Goal: Task Accomplishment & Management: Use online tool/utility

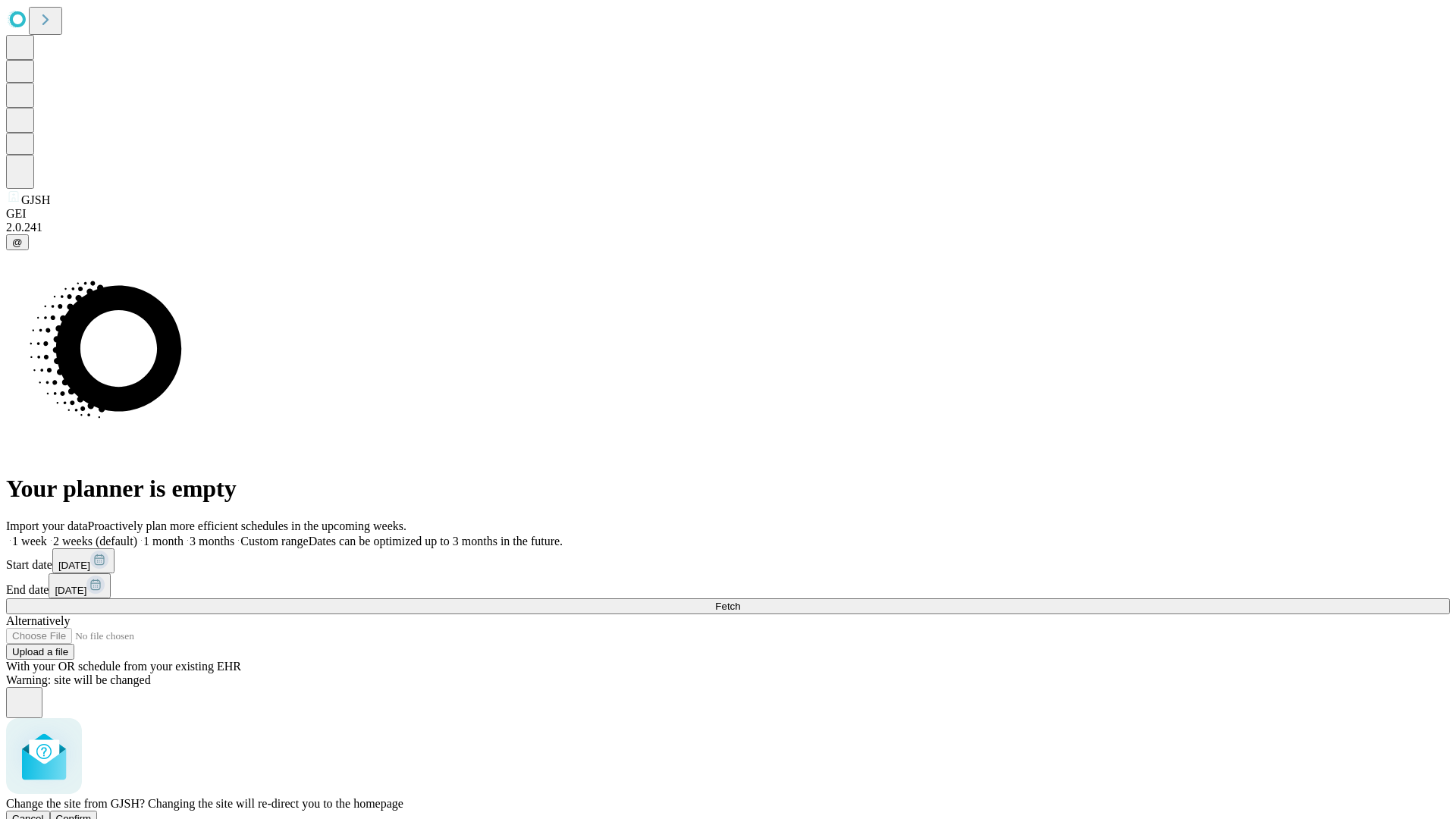
click at [92, 813] on span "Confirm" at bounding box center [74, 819] width 36 height 12
click at [137, 535] on label "2 weeks (default)" at bounding box center [92, 542] width 90 height 13
click at [740, 601] on span "Fetch" at bounding box center [728, 607] width 25 height 12
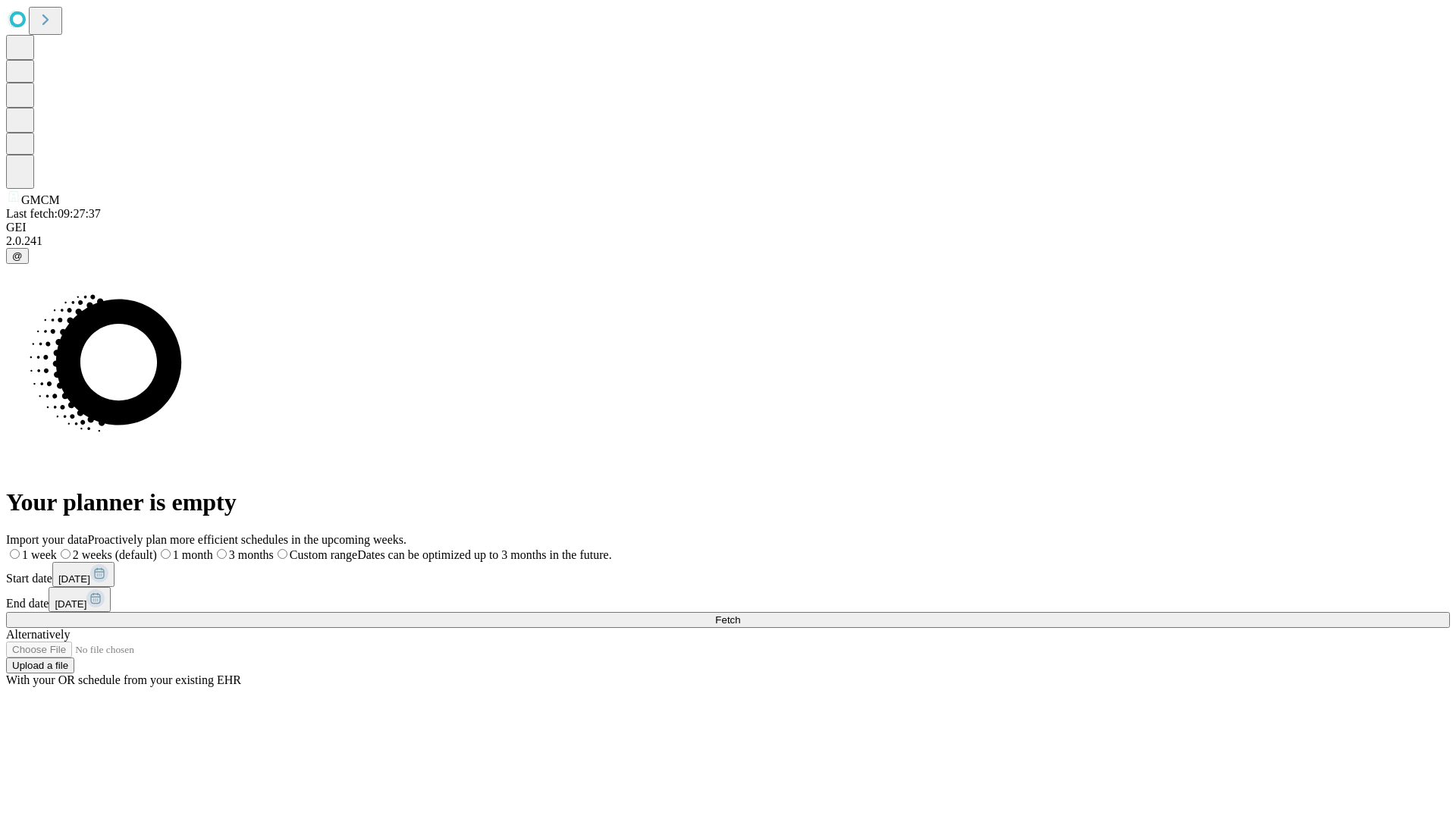
click at [157, 548] on label "2 weeks (default)" at bounding box center [107, 555] width 100 height 13
click at [740, 615] on span "Fetch" at bounding box center [728, 621] width 25 height 12
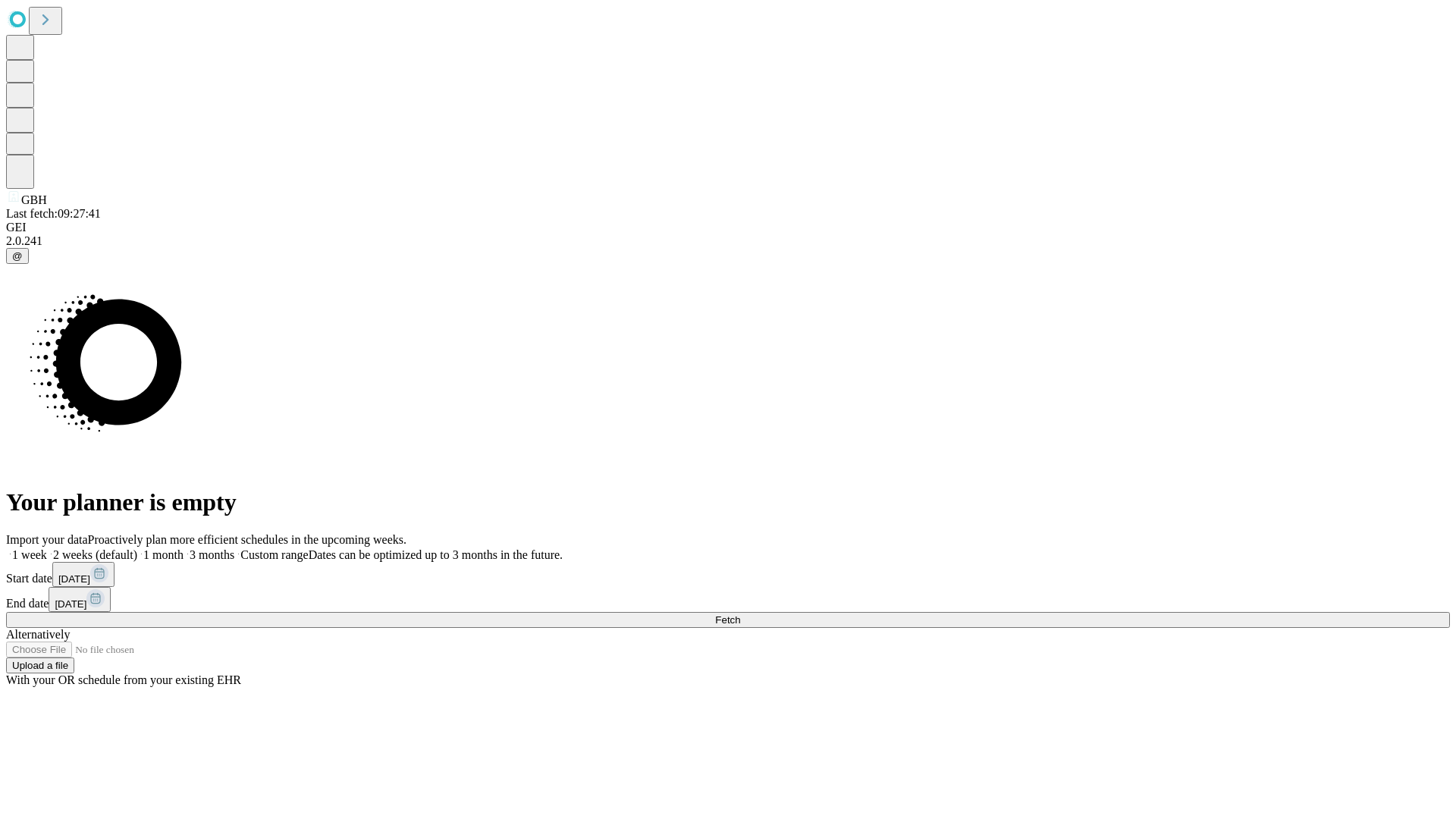
click at [137, 548] on label "2 weeks (default)" at bounding box center [92, 555] width 90 height 13
click at [740, 615] on span "Fetch" at bounding box center [728, 621] width 25 height 12
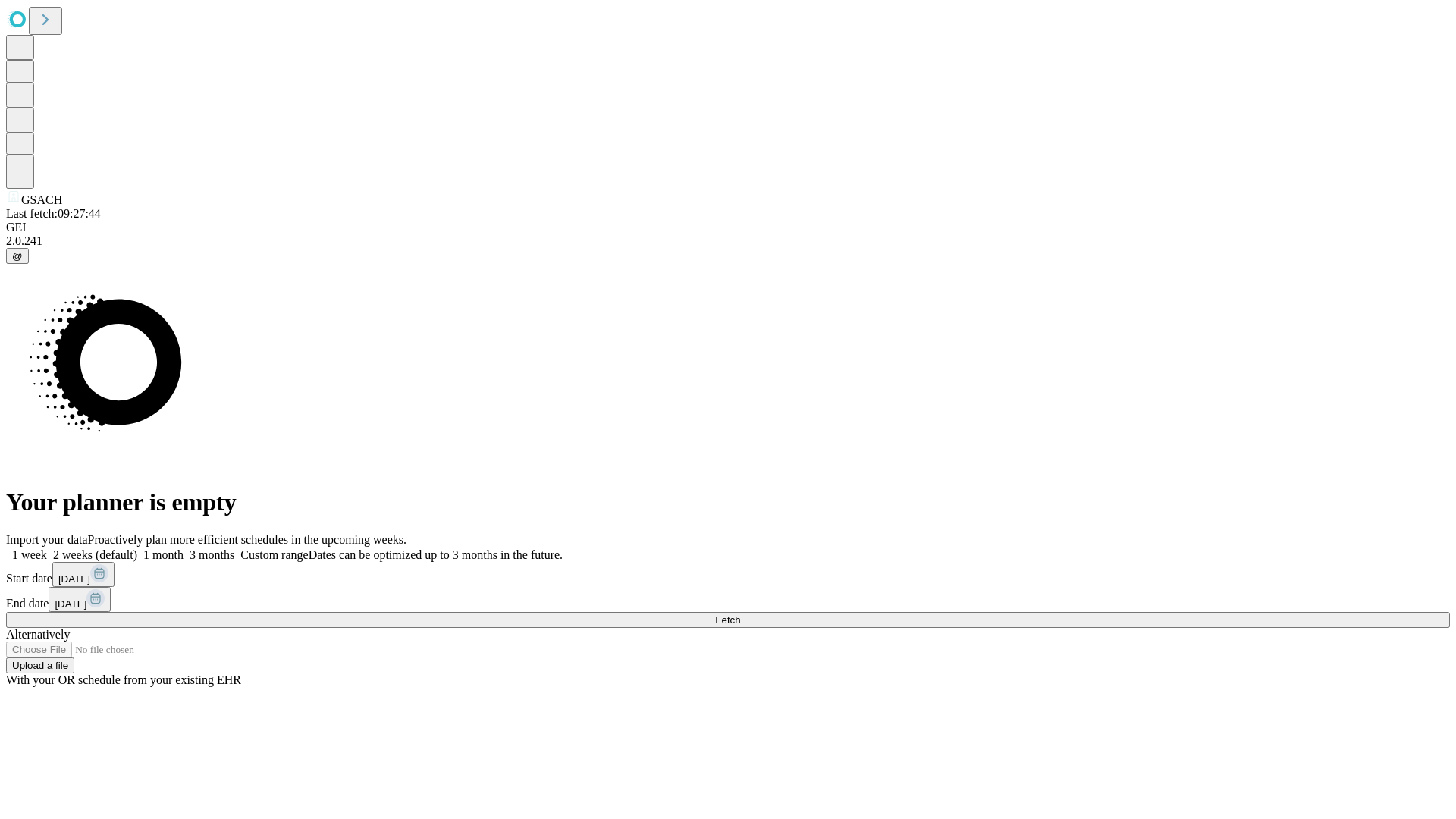
click at [137, 548] on label "2 weeks (default)" at bounding box center [92, 555] width 90 height 13
click at [740, 615] on span "Fetch" at bounding box center [728, 621] width 25 height 12
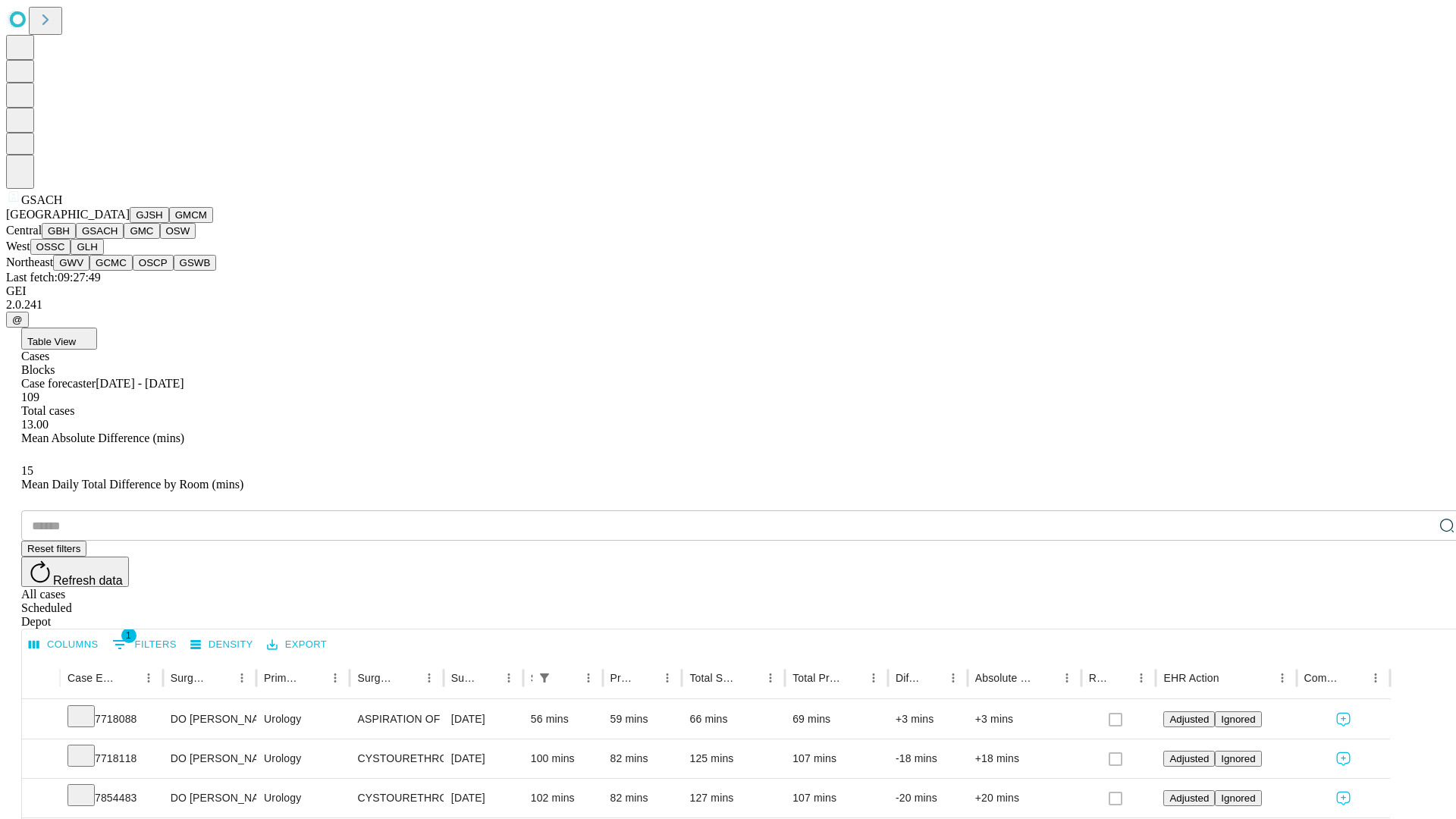
click at [124, 239] on button "GMC" at bounding box center [141, 231] width 36 height 16
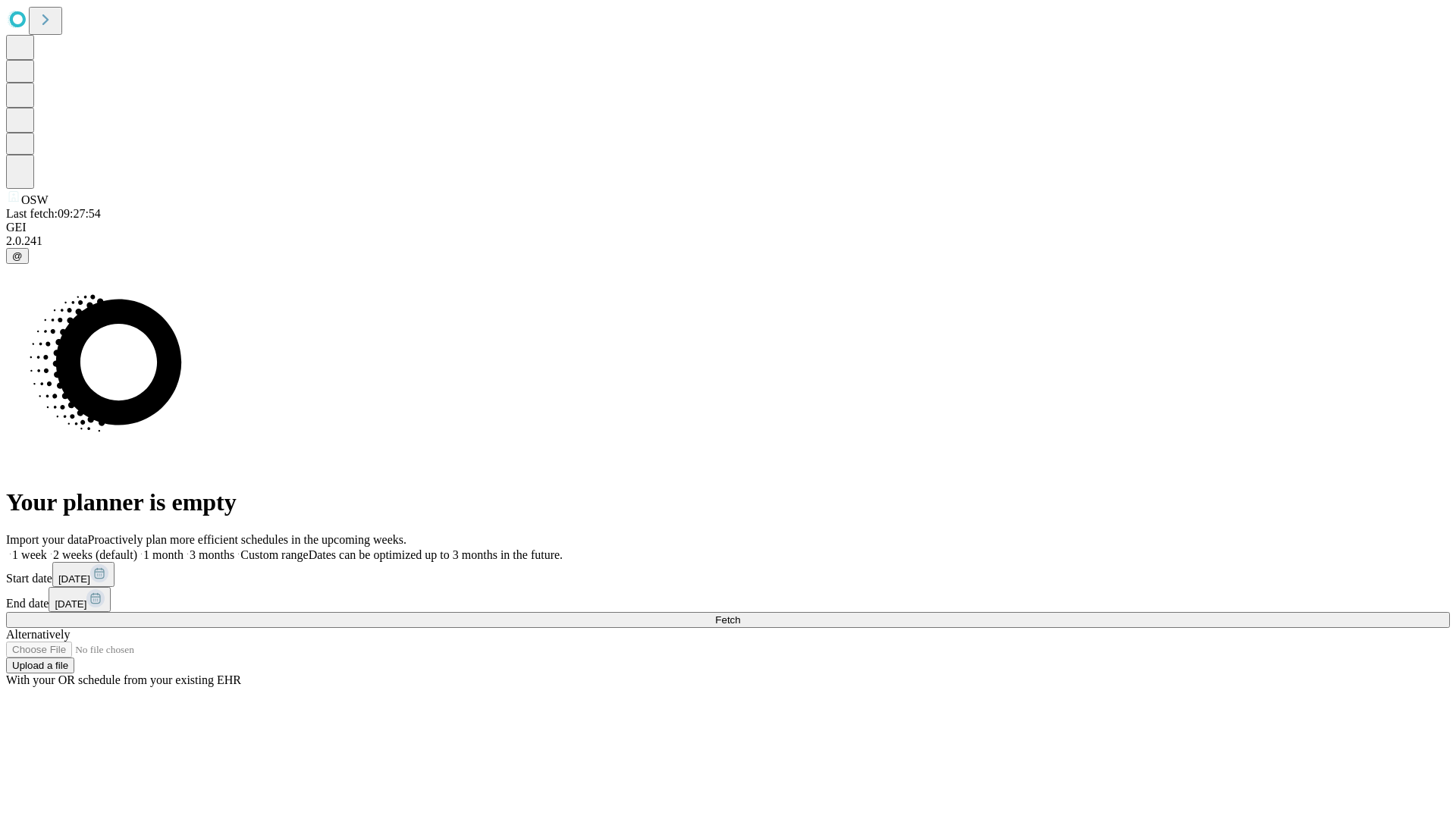
click at [740, 615] on span "Fetch" at bounding box center [728, 621] width 25 height 12
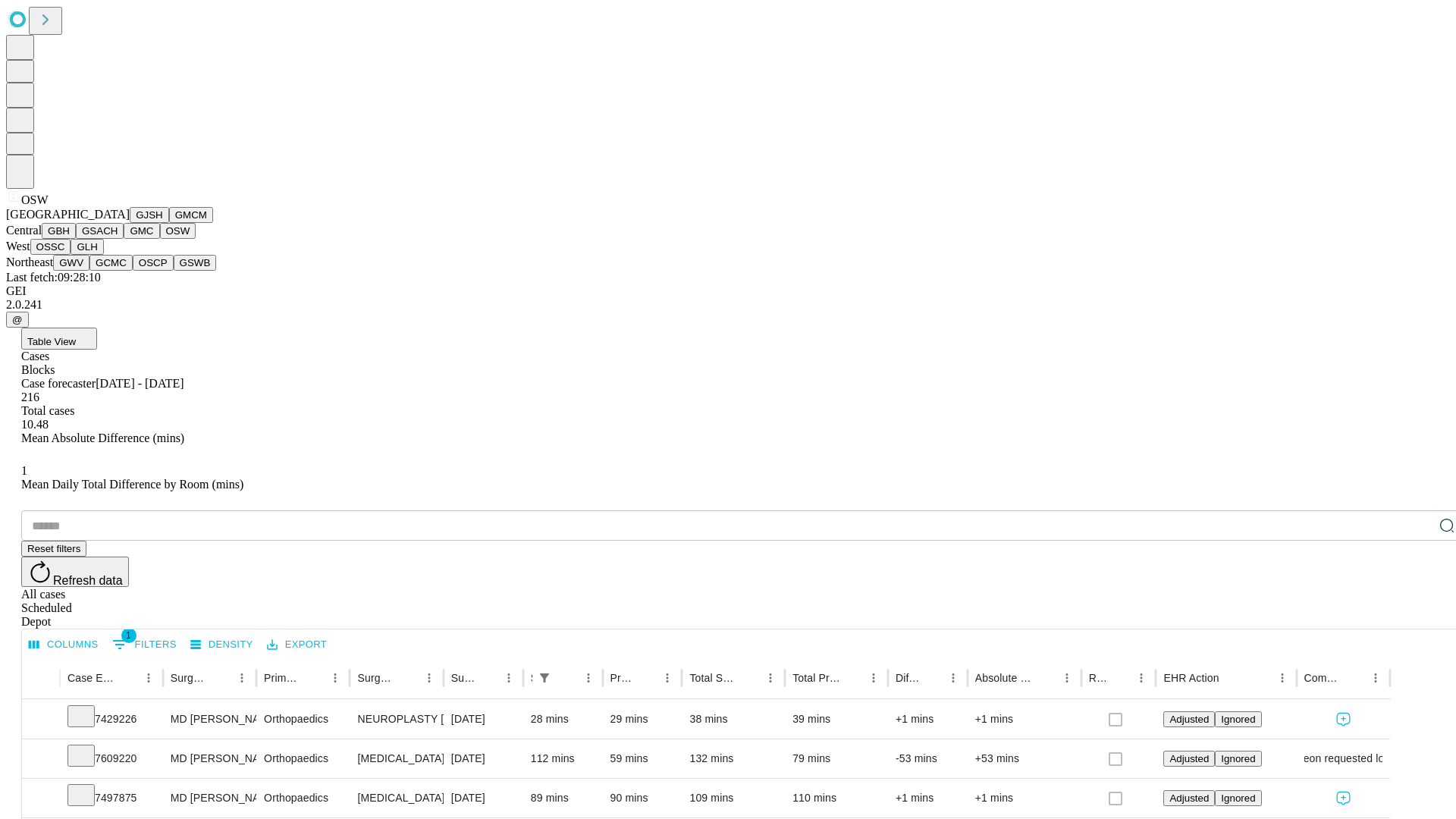
click at [71, 255] on button "OSSC" at bounding box center [51, 246] width 41 height 16
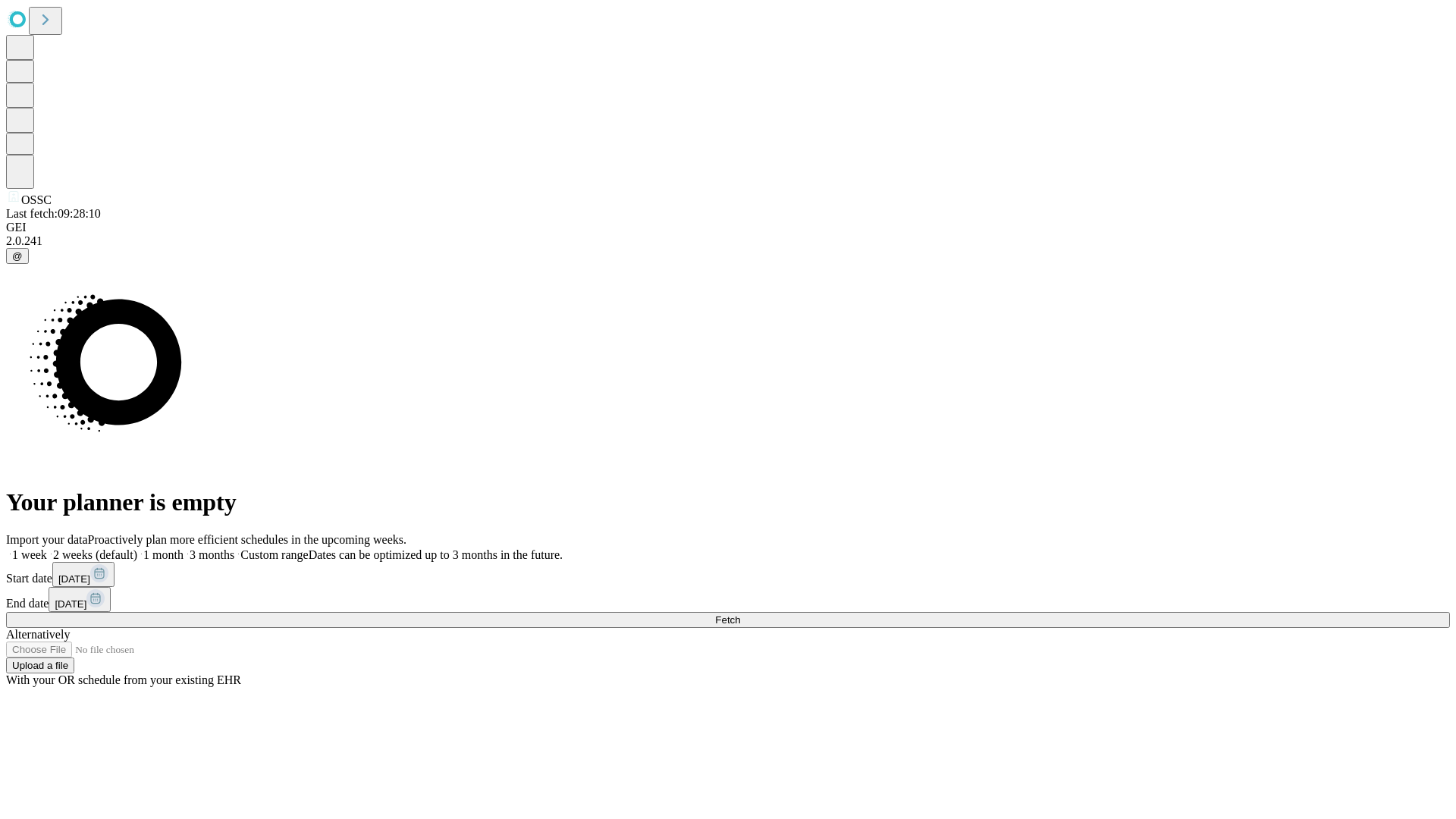
click at [740, 615] on span "Fetch" at bounding box center [728, 621] width 25 height 12
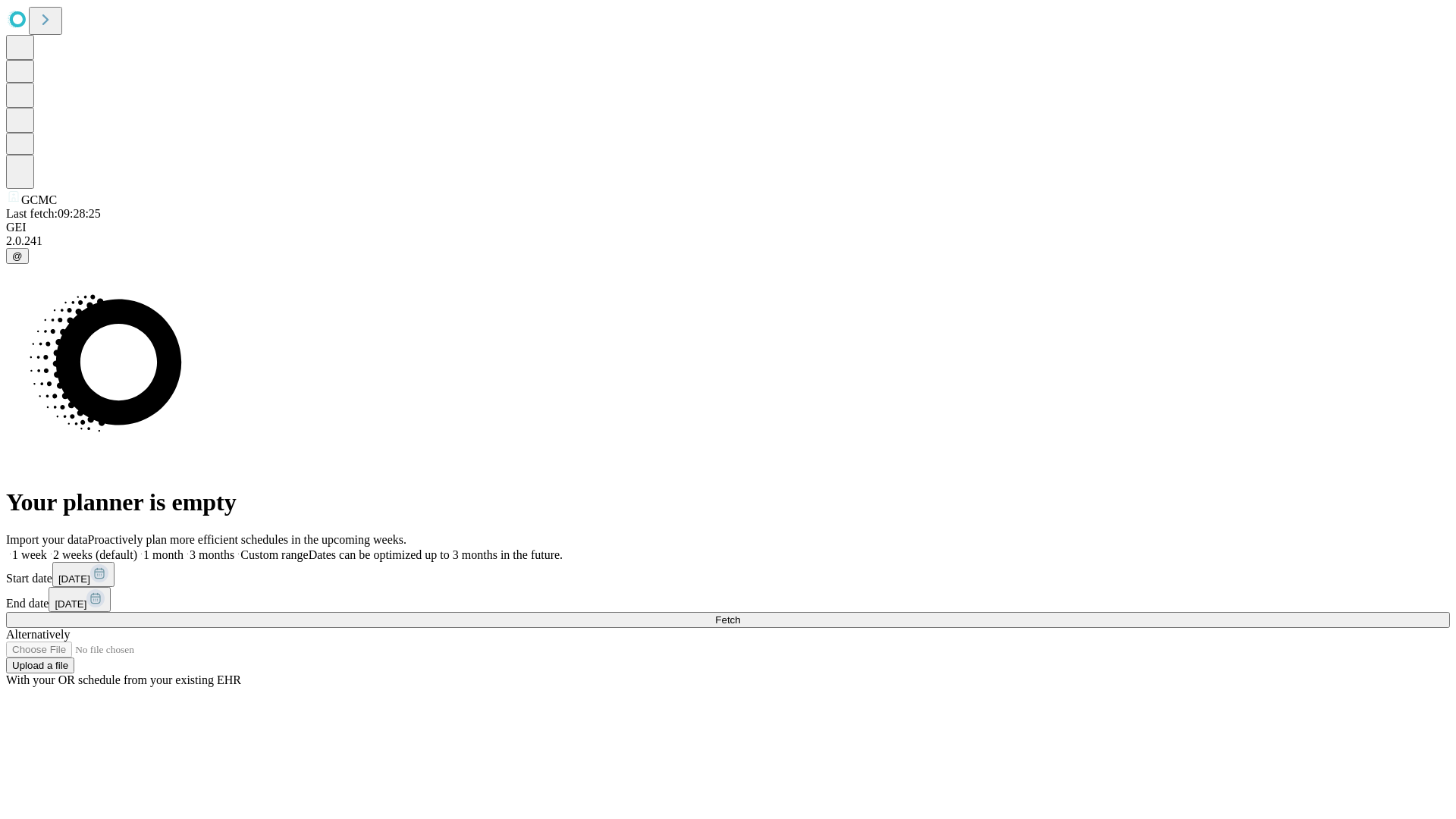
click at [740, 615] on span "Fetch" at bounding box center [728, 621] width 25 height 12
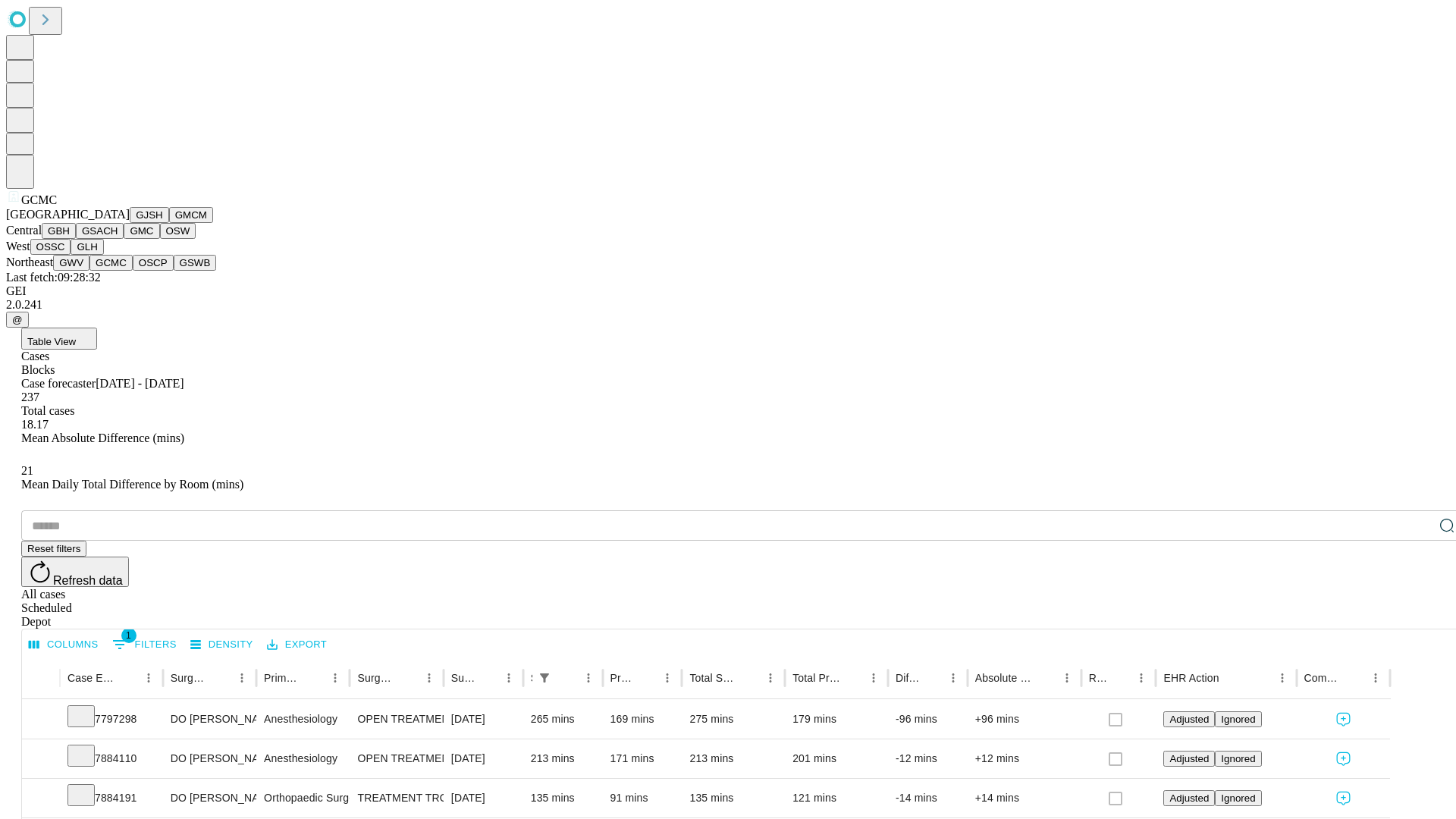
click at [133, 271] on button "OSCP" at bounding box center [153, 262] width 41 height 16
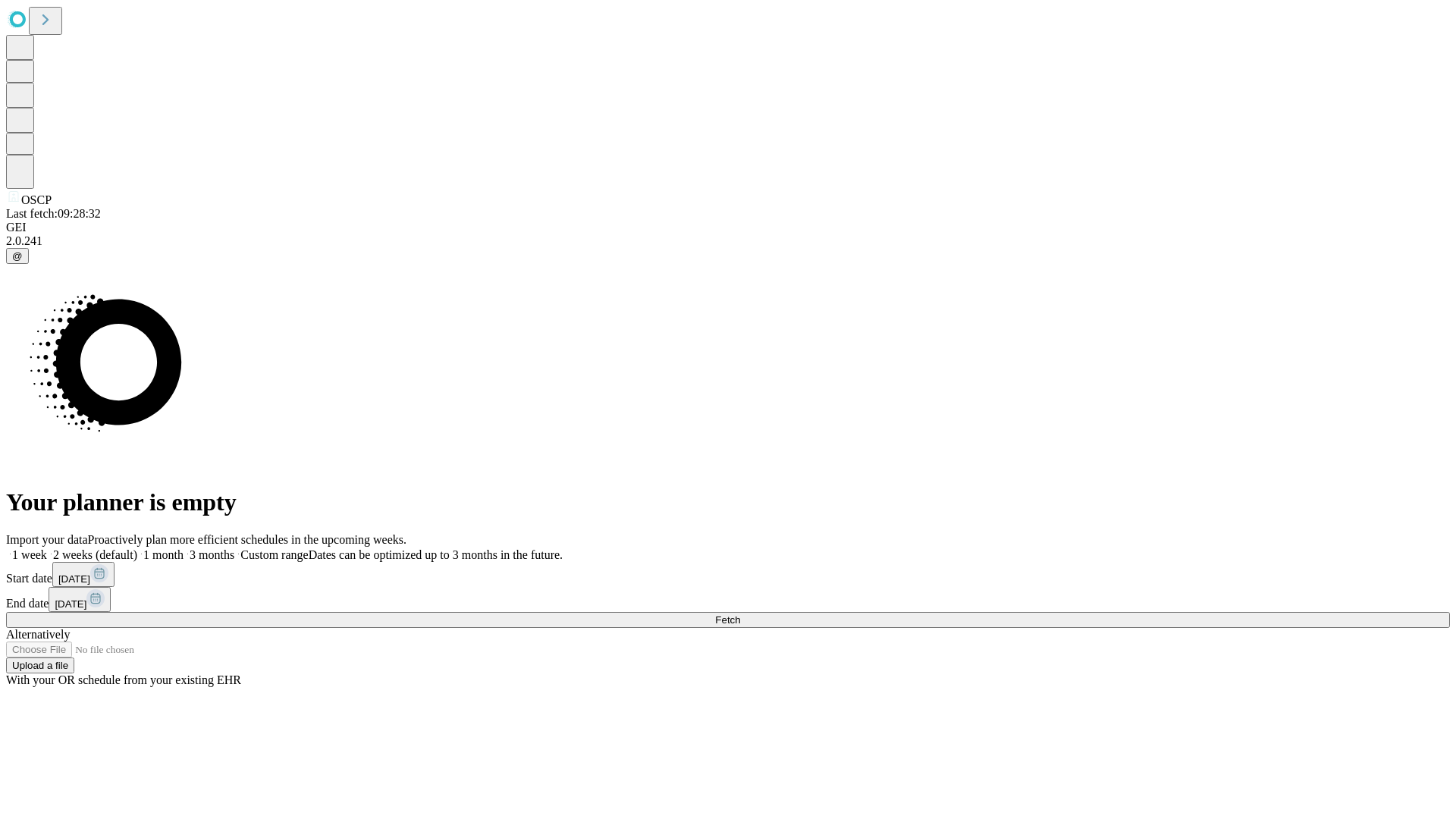
click at [137, 548] on label "2 weeks (default)" at bounding box center [92, 555] width 90 height 13
click at [740, 615] on span "Fetch" at bounding box center [728, 621] width 25 height 12
